Goal: Information Seeking & Learning: Learn about a topic

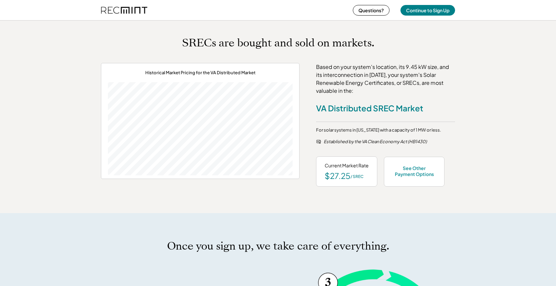
scroll to position [304, 0]
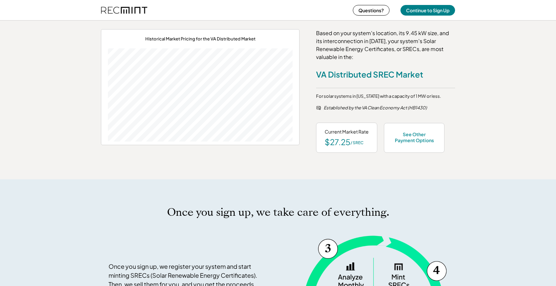
click at [415, 145] on div "See Other Payment Options" at bounding box center [414, 138] width 61 height 30
click at [415, 138] on div "See Other Payment Options" at bounding box center [413, 137] width 43 height 12
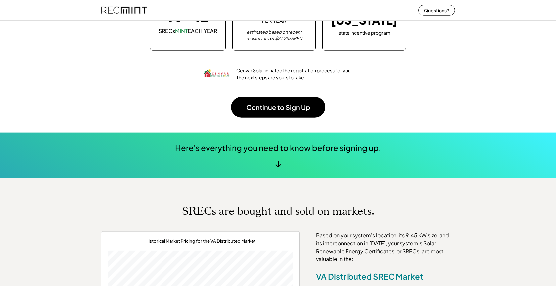
scroll to position [67, 0]
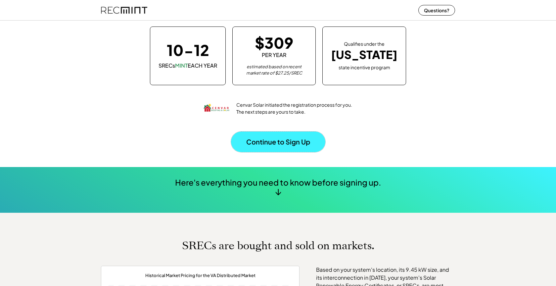
click at [287, 147] on button "Continue to Sign Up" at bounding box center [278, 141] width 94 height 21
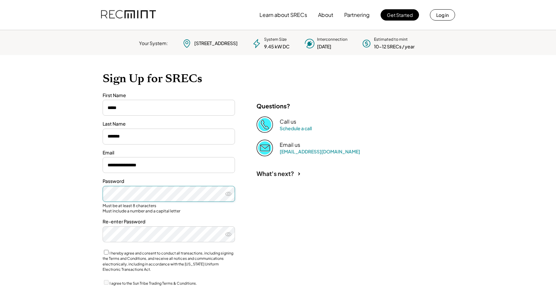
click at [288, 213] on div "**********" at bounding box center [278, 197] width 364 height 284
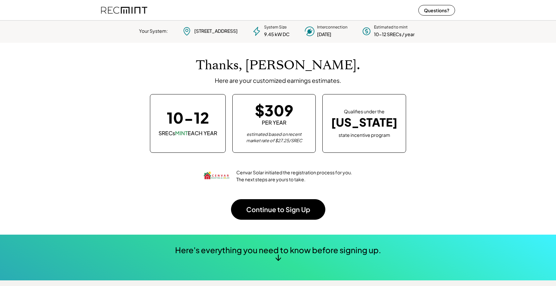
click at [363, 116] on div "[US_STATE]" at bounding box center [364, 122] width 67 height 14
click at [434, 13] on button "Questions?" at bounding box center [436, 10] width 37 height 11
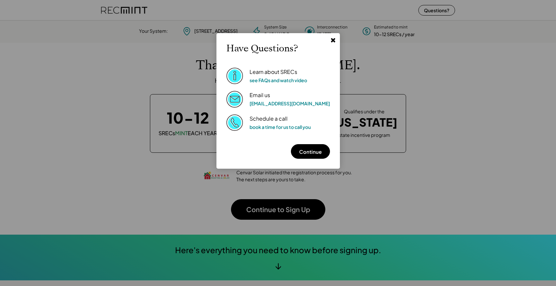
click at [243, 79] on img at bounding box center [234, 75] width 17 height 17
click at [285, 80] on link "see FAQs and watch video" at bounding box center [278, 80] width 58 height 6
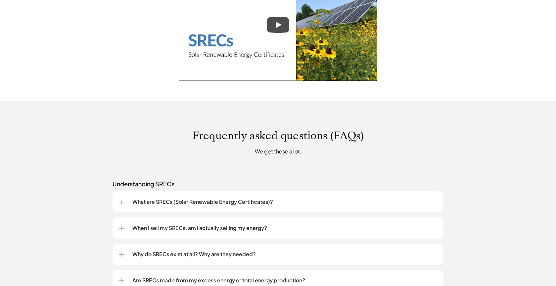
scroll to position [405, 0]
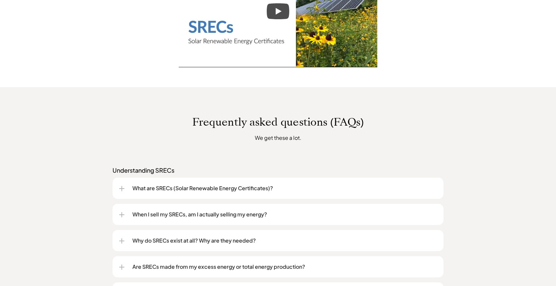
click at [223, 185] on p "What are SRECs (Solar Renewable Energy Certificates)?" at bounding box center [284, 188] width 304 height 8
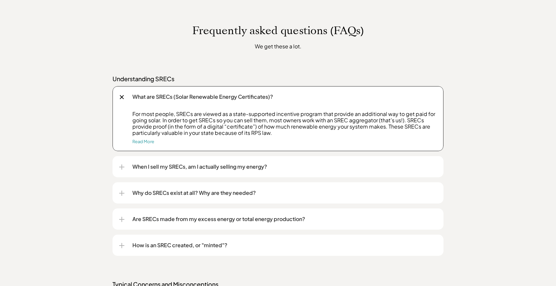
scroll to position [506, 0]
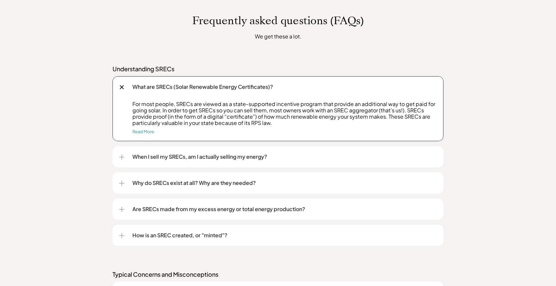
click at [180, 156] on p "When I sell my SRECs, am I actually selling my energy?" at bounding box center [284, 157] width 304 height 8
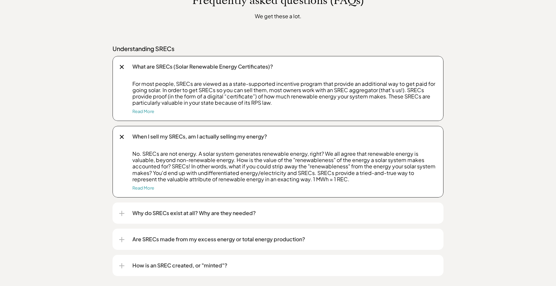
scroll to position [540, 0]
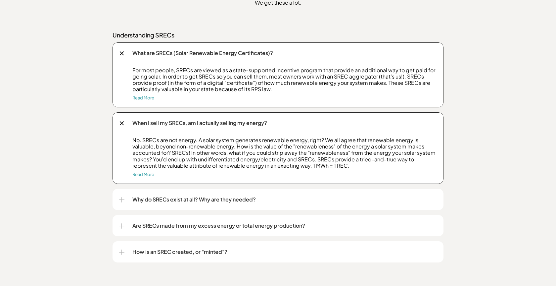
click at [167, 194] on div "Why do SRECs exist at all? Why are they needed?" at bounding box center [278, 199] width 318 height 21
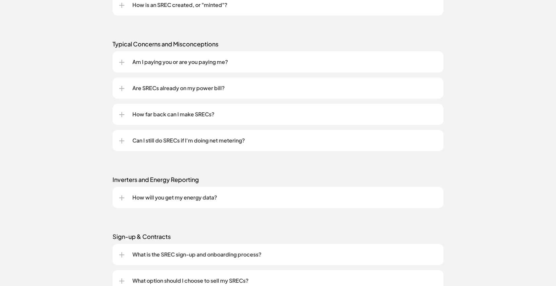
scroll to position [844, 0]
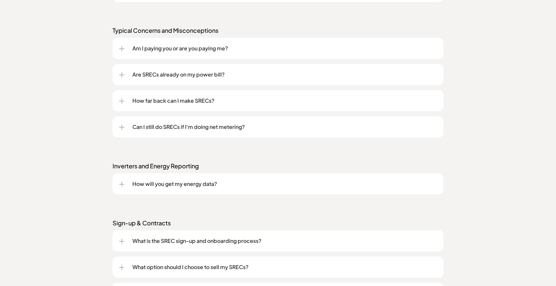
click at [148, 125] on p "Can I still do SRECs if I'm doing net metering?" at bounding box center [284, 127] width 304 height 8
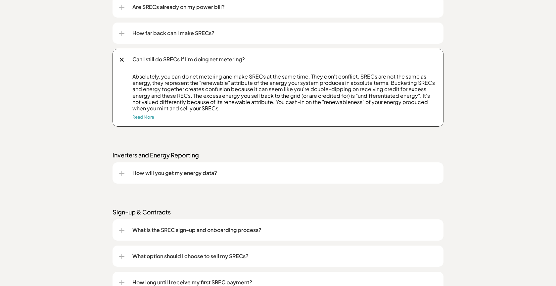
scroll to position [945, 0]
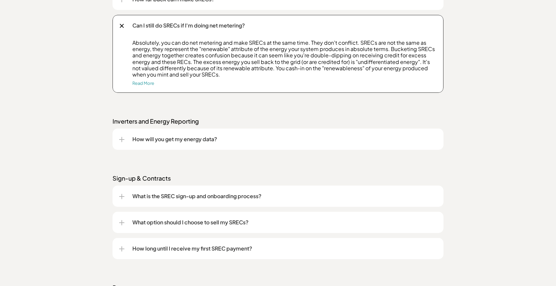
click at [142, 143] on div "How will you get my energy data?" at bounding box center [278, 138] width 318 height 21
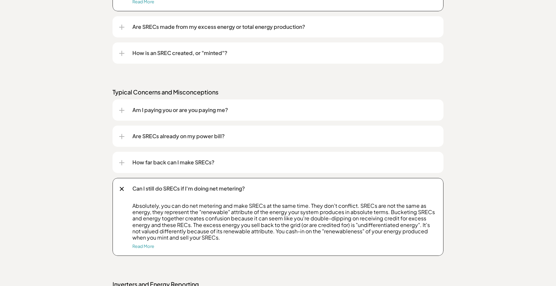
scroll to position [776, 0]
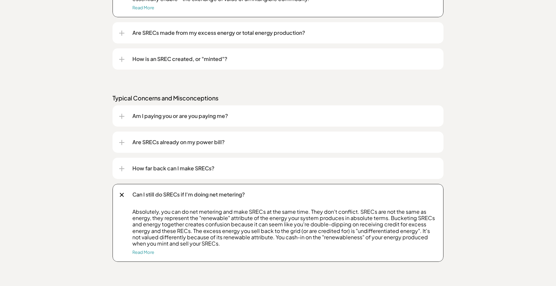
click at [152, 164] on p "How far back can I make SRECs?" at bounding box center [284, 168] width 304 height 8
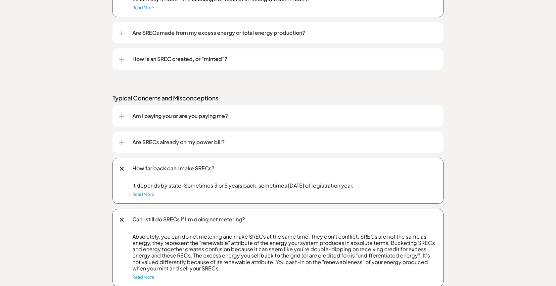
click at [156, 144] on p "Are SRECs already on my power bill?" at bounding box center [284, 142] width 304 height 8
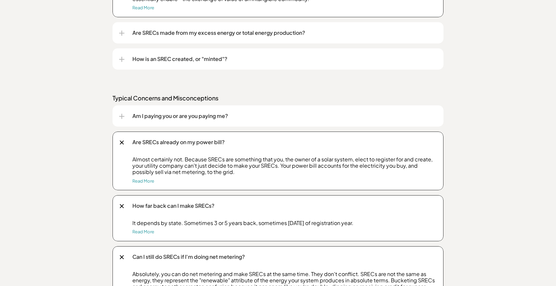
click at [207, 126] on div "Am I paying you or are you paying me?" at bounding box center [278, 115] width 318 height 21
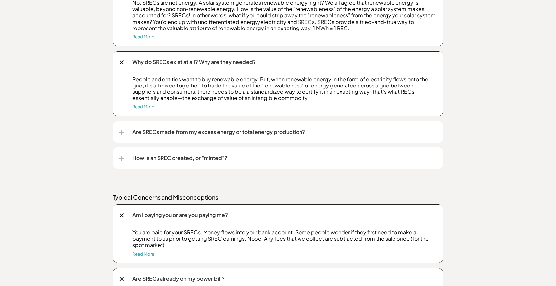
scroll to position [675, 0]
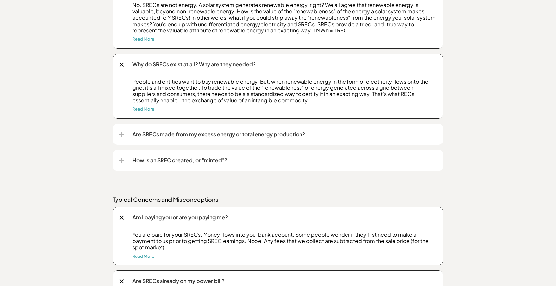
click at [219, 158] on p "How is an SREC created, or "minted"?" at bounding box center [284, 160] width 304 height 8
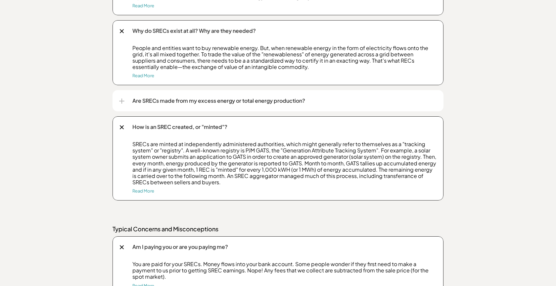
scroll to position [709, 0]
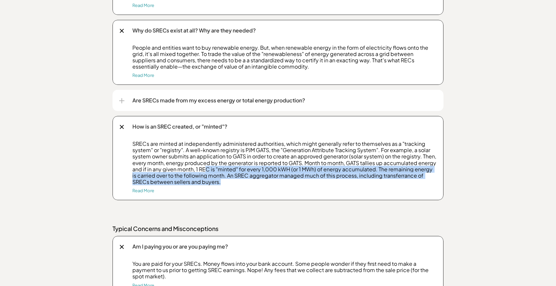
drag, startPoint x: 204, startPoint y: 169, endPoint x: 370, endPoint y: 182, distance: 166.2
click at [370, 182] on p "SRECs are minted at independently administered authorities, which might general…" at bounding box center [284, 162] width 304 height 44
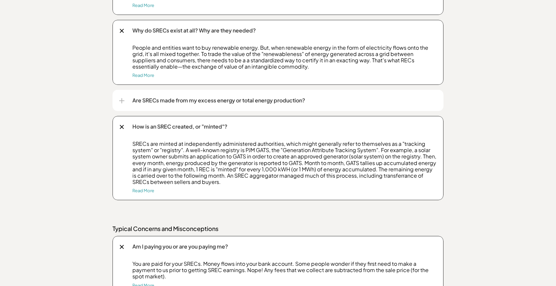
click at [374, 183] on p "SRECs are minted at independently administered authorities, which might general…" at bounding box center [284, 162] width 304 height 44
